Goal: Transaction & Acquisition: Download file/media

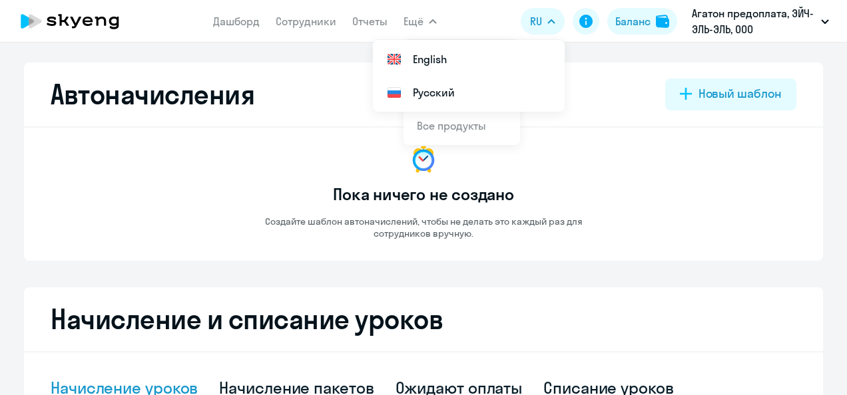
select select "10"
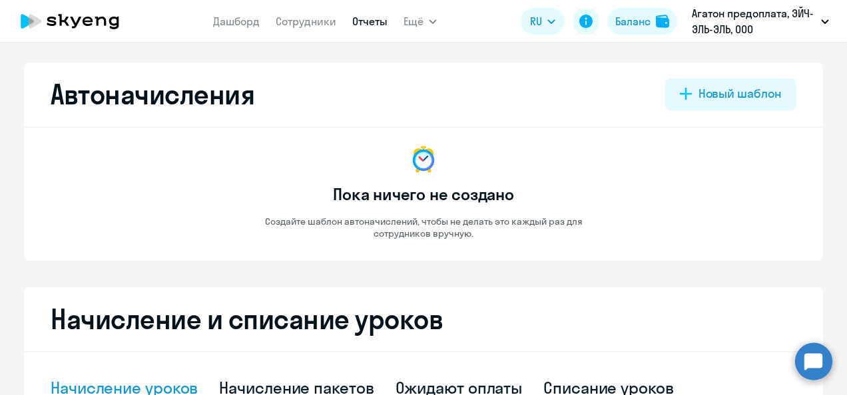
click at [363, 27] on link "Отчеты" at bounding box center [369, 21] width 35 height 13
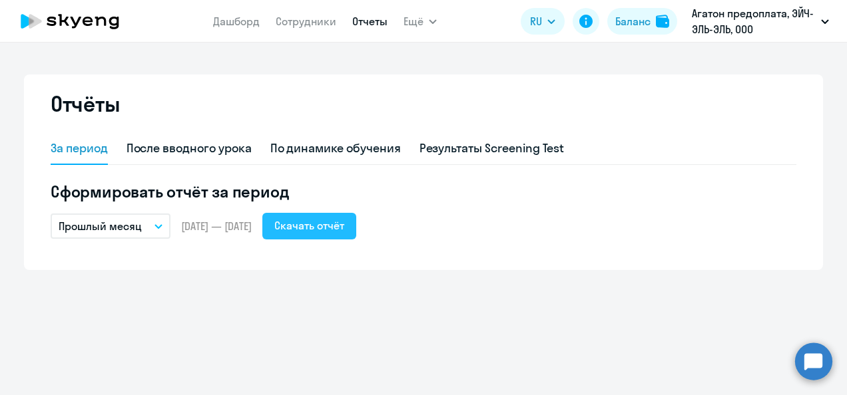
click at [338, 225] on div "Скачать отчёт" at bounding box center [309, 226] width 70 height 16
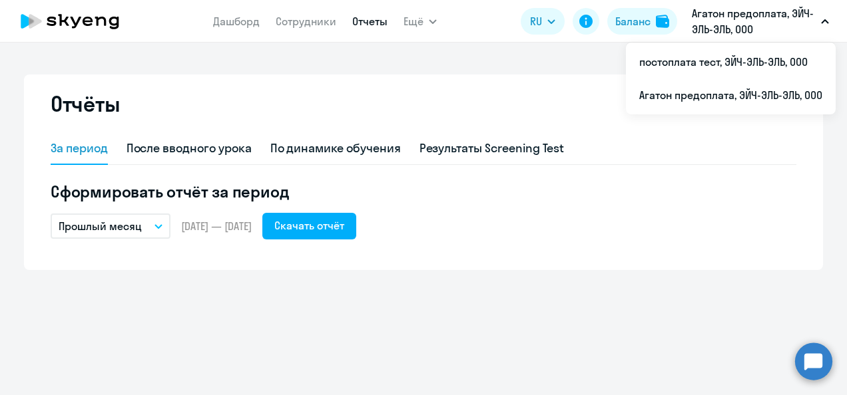
click at [769, 13] on p "Агатон предоплата, ЭЙЧ-ЭЛЬ-ЭЛЬ, ООО" at bounding box center [753, 21] width 124 height 32
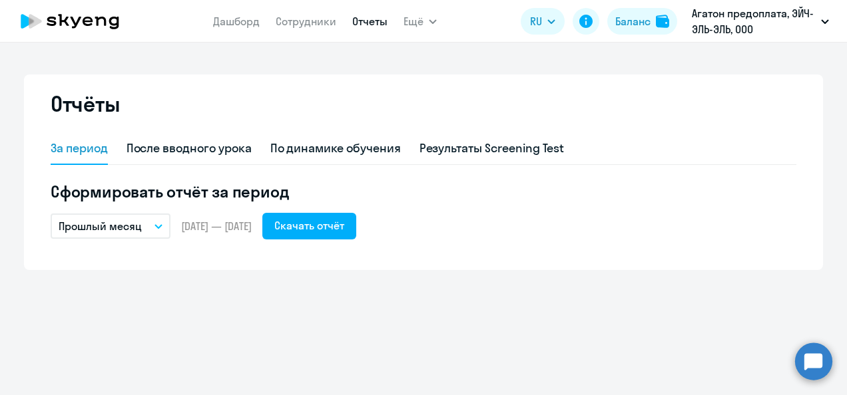
click at [765, 15] on p "Агатон предоплата, ЭЙЧ-ЭЛЬ-ЭЛЬ, ООО" at bounding box center [753, 21] width 124 height 32
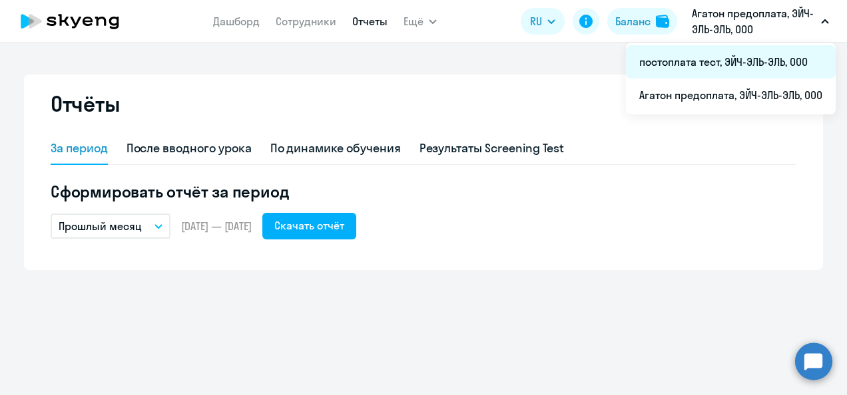
click at [705, 56] on li "постоплата тест, ЭЙЧ-ЭЛЬ-ЭЛЬ, ООО" at bounding box center [731, 61] width 210 height 33
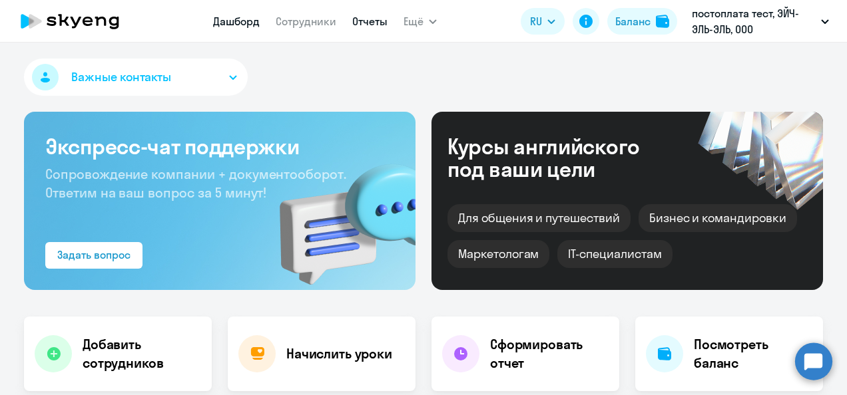
click at [359, 17] on link "Отчеты" at bounding box center [369, 21] width 35 height 13
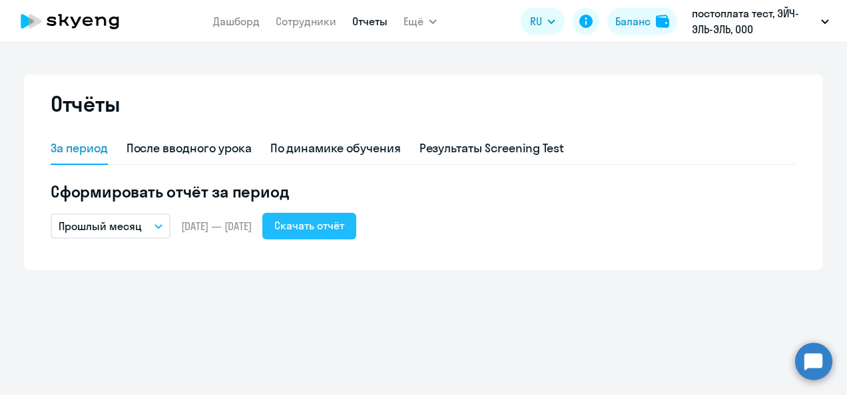
click at [344, 221] on div "Скачать отчёт" at bounding box center [309, 226] width 70 height 16
click at [308, 21] on link "Сотрудники" at bounding box center [306, 21] width 61 height 13
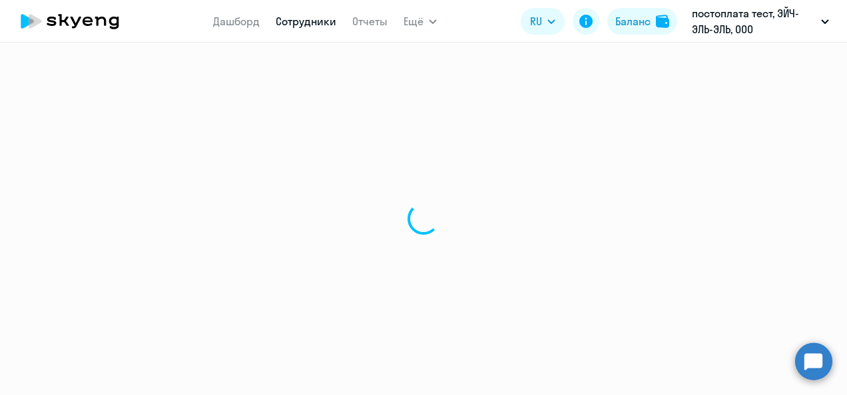
select select "30"
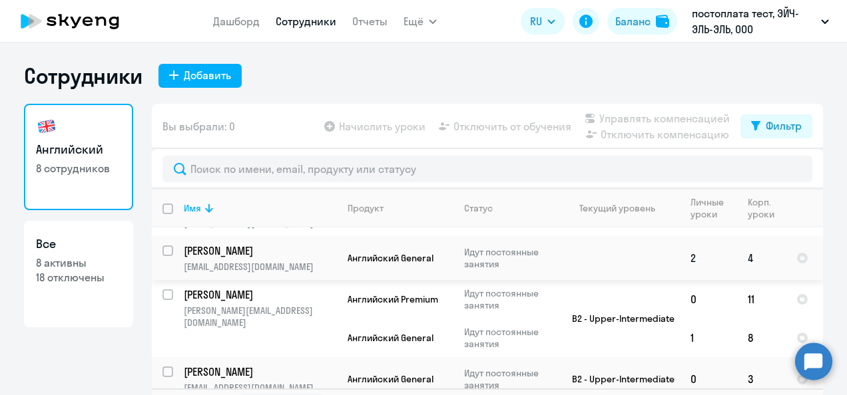
scroll to position [218, 0]
